Goal: Task Accomplishment & Management: Complete application form

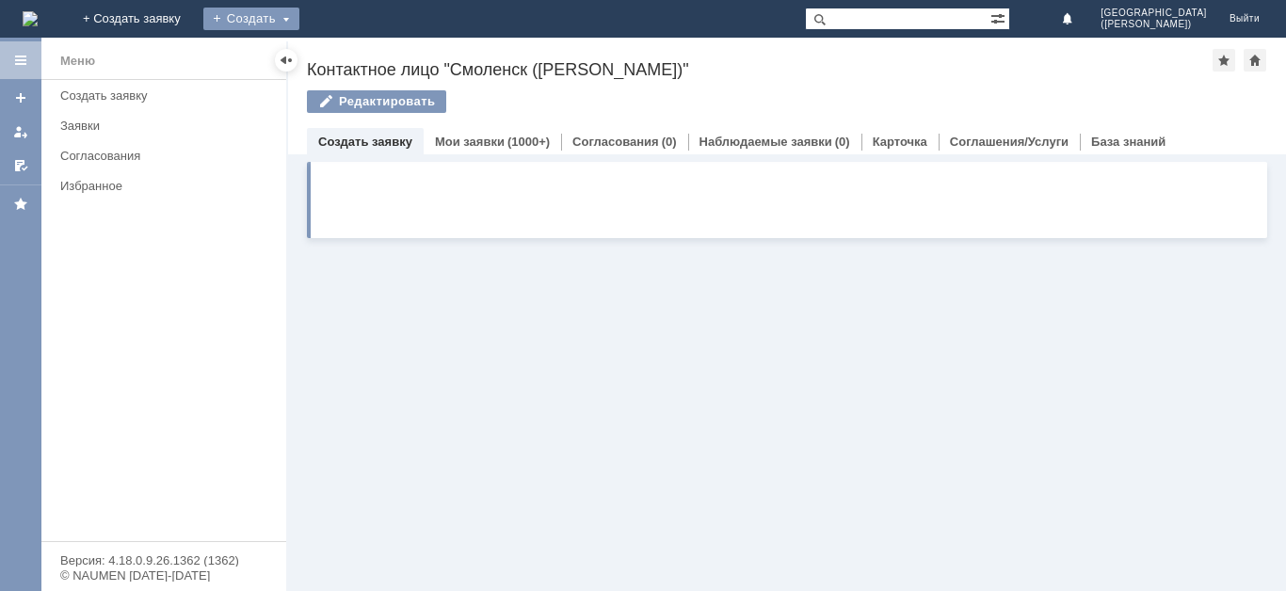
click at [299, 21] on div "Создать" at bounding box center [251, 19] width 96 height 23
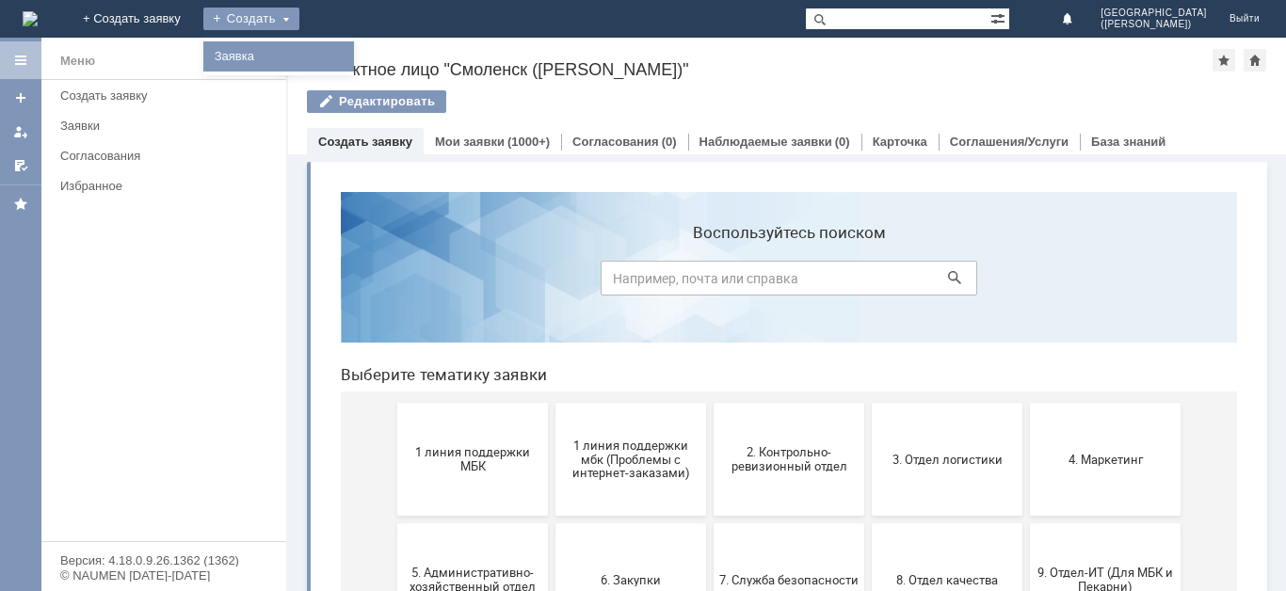
click at [350, 52] on link "Заявка" at bounding box center [278, 56] width 143 height 23
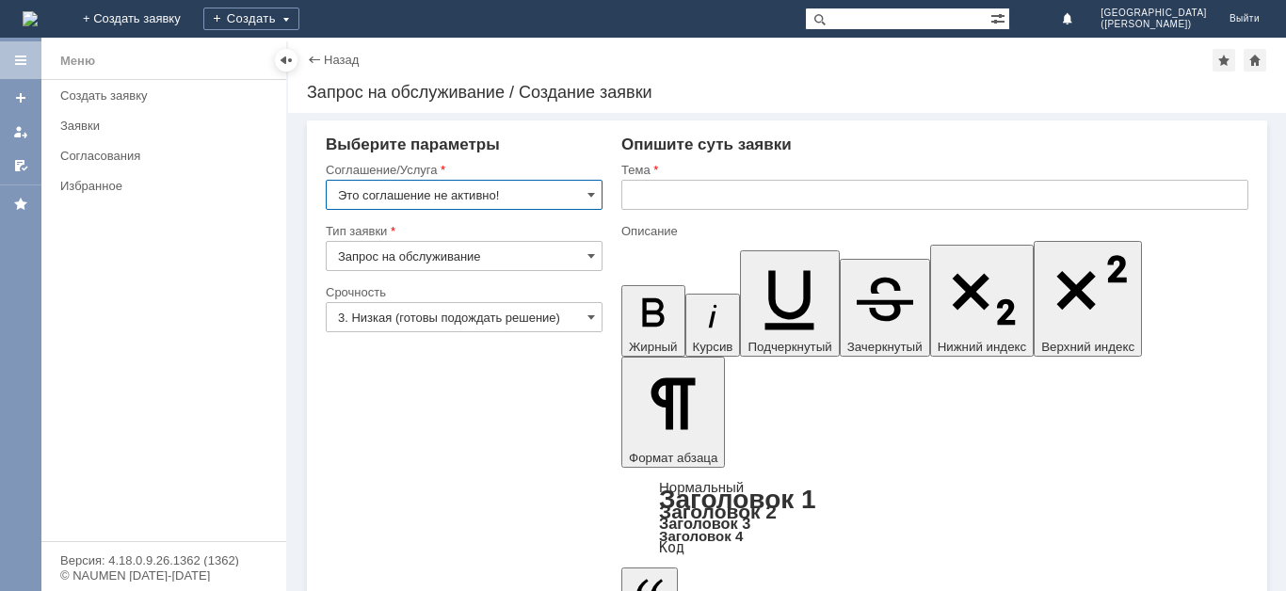
click at [464, 201] on input "Это соглашение не активно!" at bounding box center [464, 195] width 277 height 30
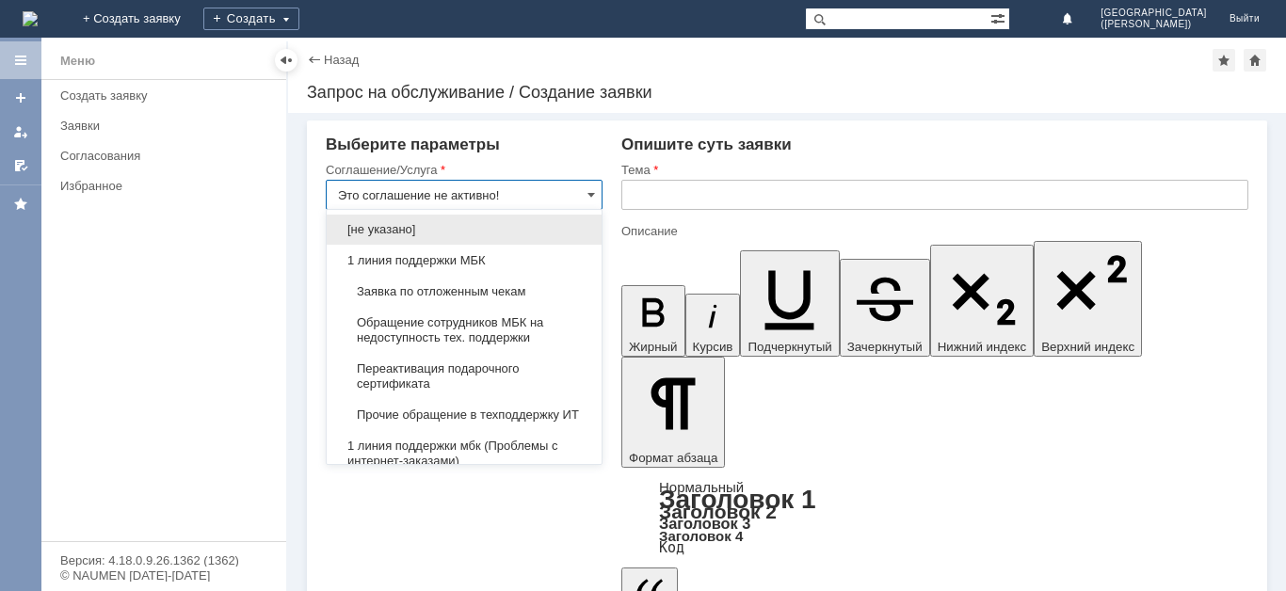
click at [467, 292] on span "Заявка по отложенным чекам" at bounding box center [464, 291] width 252 height 15
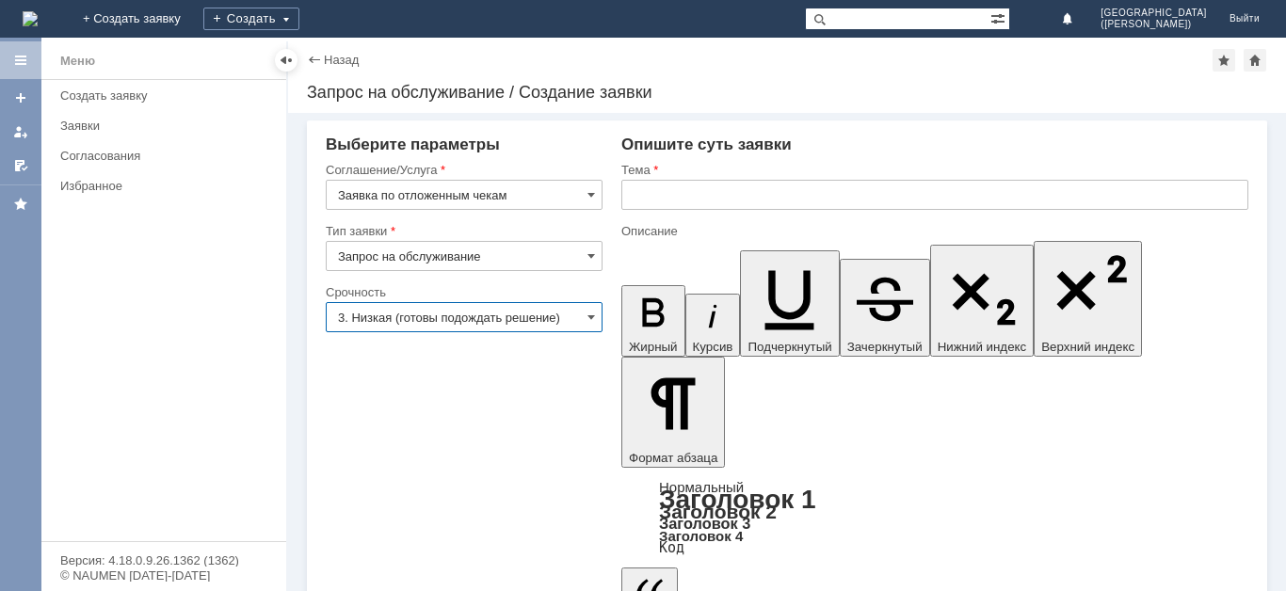
type input "Заявка по отложенным чекам"
click at [462, 322] on input "3. Низкая (готовы подождать решение)" at bounding box center [464, 317] width 277 height 30
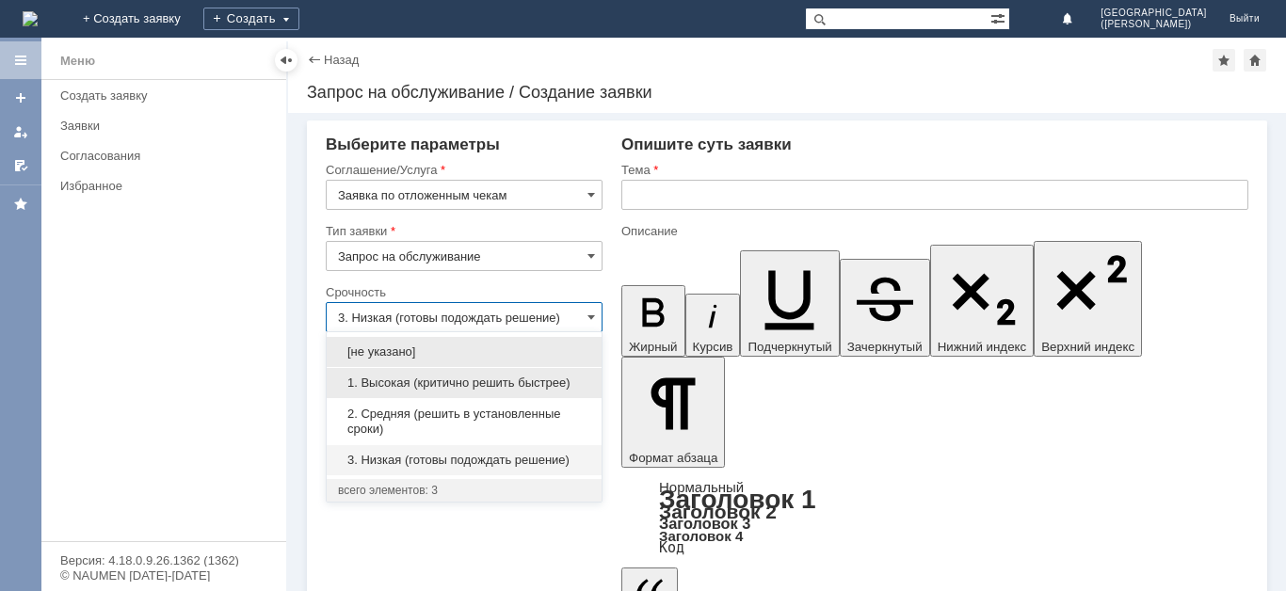
click at [464, 382] on span "1. Высокая (критично решить быстрее)" at bounding box center [464, 383] width 252 height 15
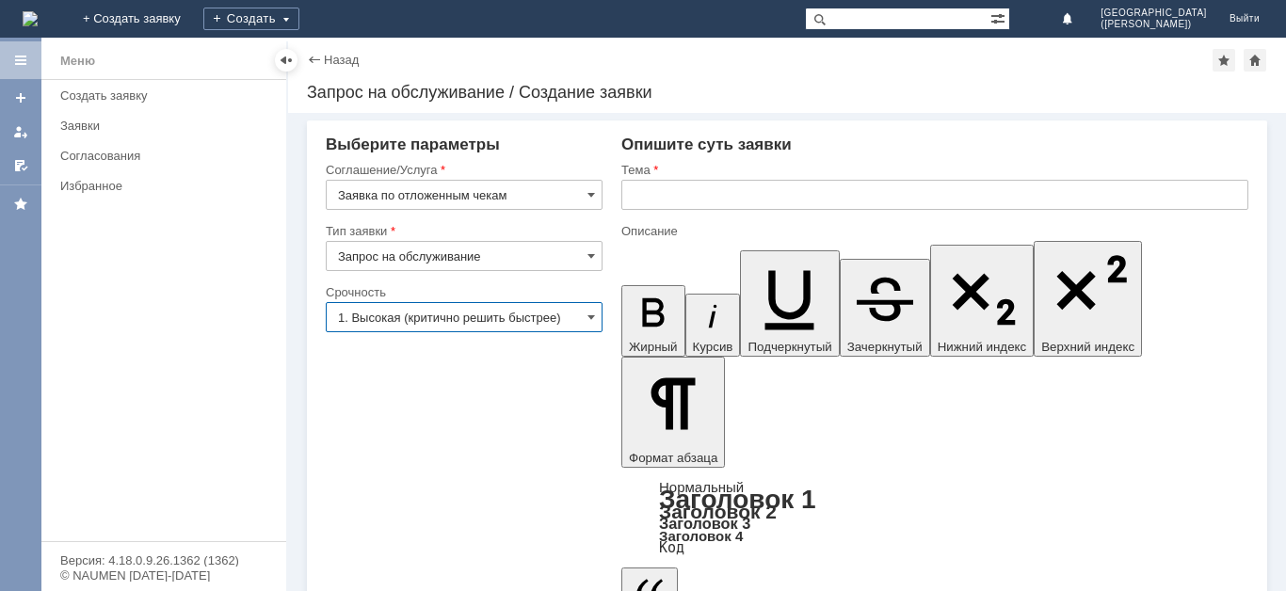
type input "1. Высокая (критично решить быстрее)"
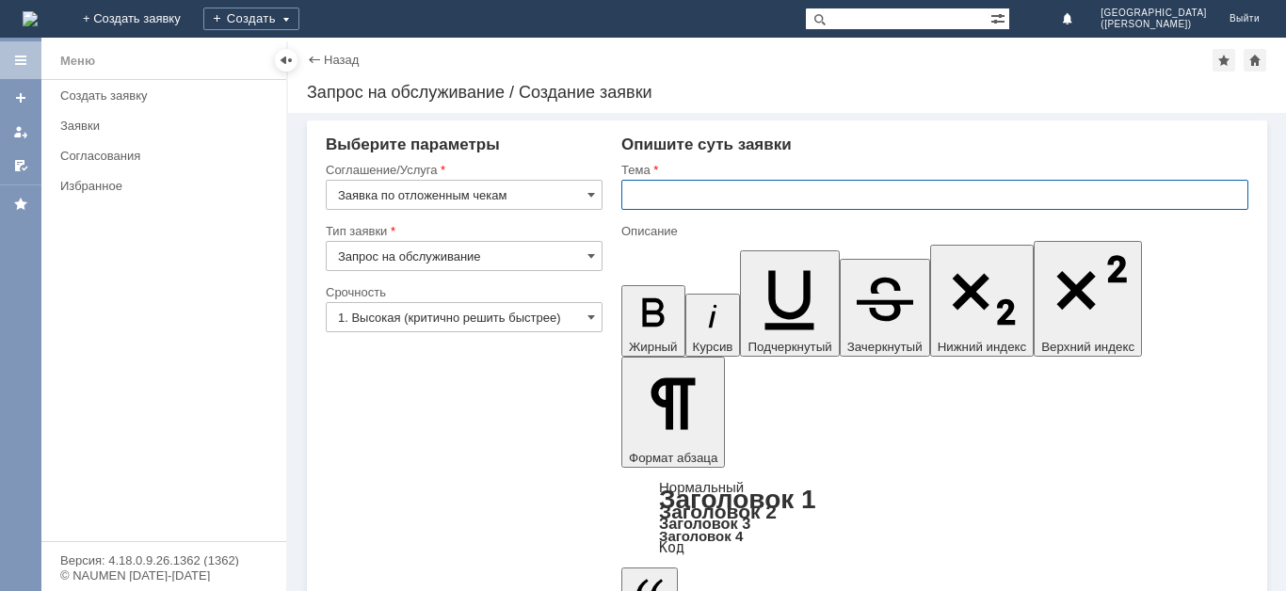
click at [700, 180] on input "text" at bounding box center [935, 195] width 627 height 30
type input "Отложенный чек"
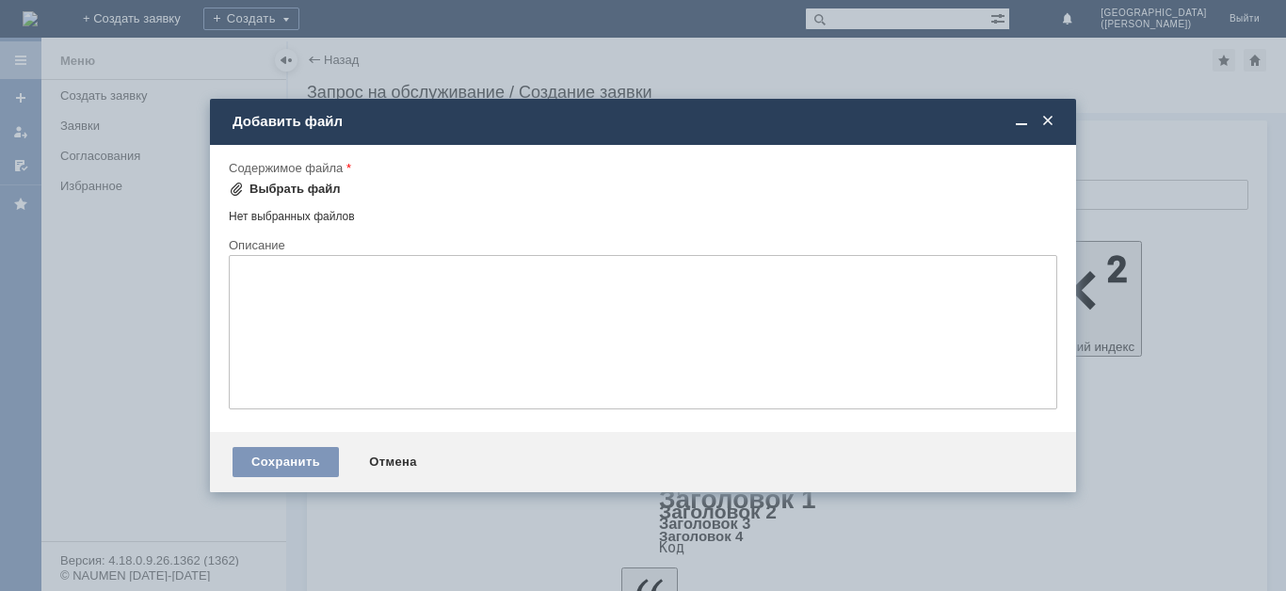
click at [264, 188] on div "Выбрать файл" at bounding box center [295, 189] width 91 height 15
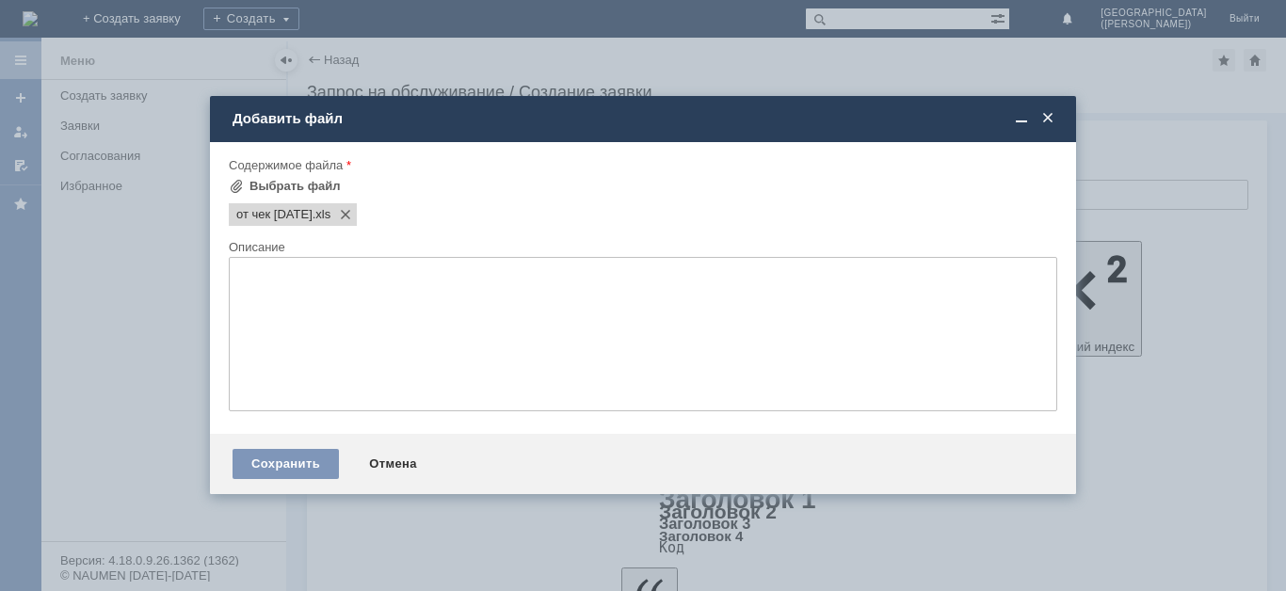
drag, startPoint x: 292, startPoint y: 462, endPoint x: 313, endPoint y: 473, distance: 23.2
click at [292, 463] on div "Сохранить" at bounding box center [286, 464] width 106 height 30
